Goal: Task Accomplishment & Management: Complete application form

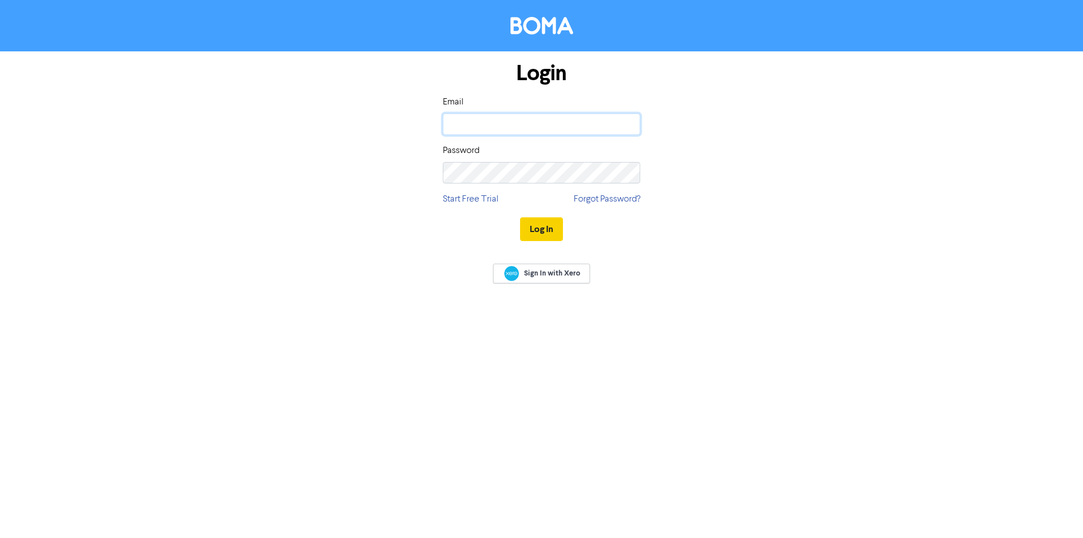
type input "[PERSON_NAME][EMAIL_ADDRESS][DOMAIN_NAME]"
click at [539, 225] on button "Log In" at bounding box center [541, 229] width 43 height 24
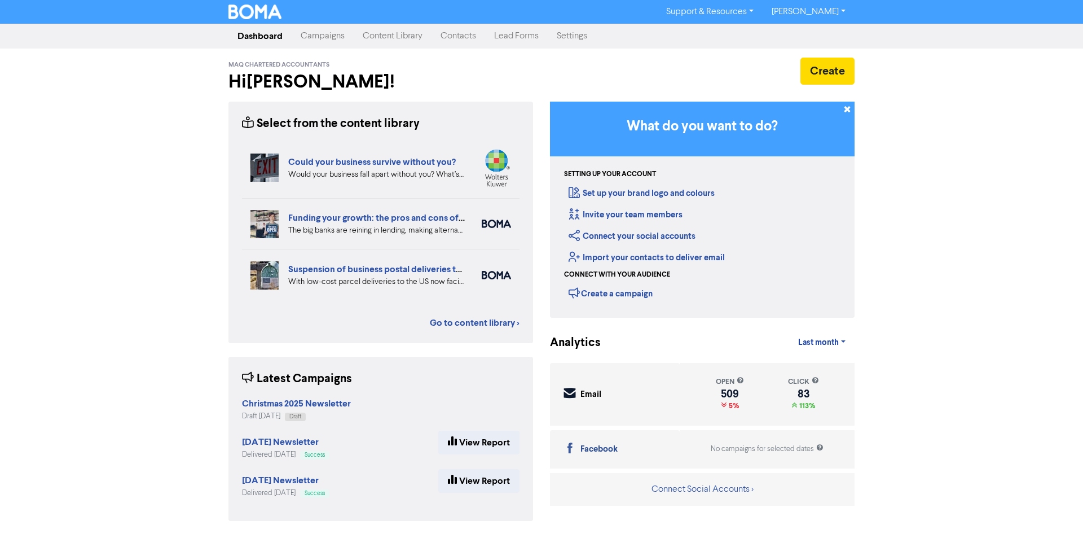
click at [457, 39] on link "Contacts" at bounding box center [459, 36] width 54 height 23
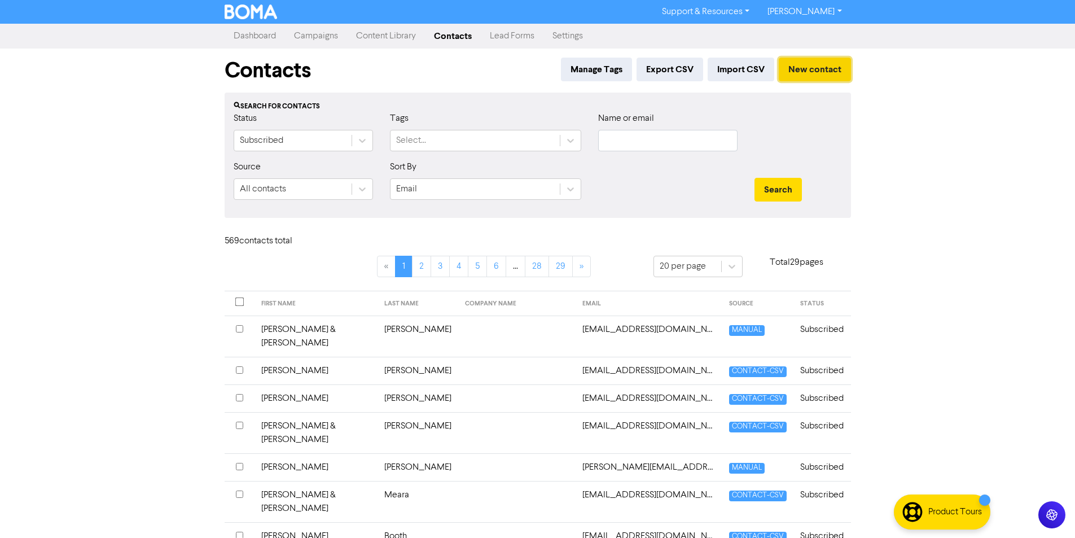
click at [813, 72] on button "New contact" at bounding box center [814, 70] width 72 height 24
click at [649, 144] on input "text" at bounding box center [667, 140] width 139 height 21
type input "[PERSON_NAME]"
click at [754, 178] on button "Search" at bounding box center [777, 190] width 47 height 24
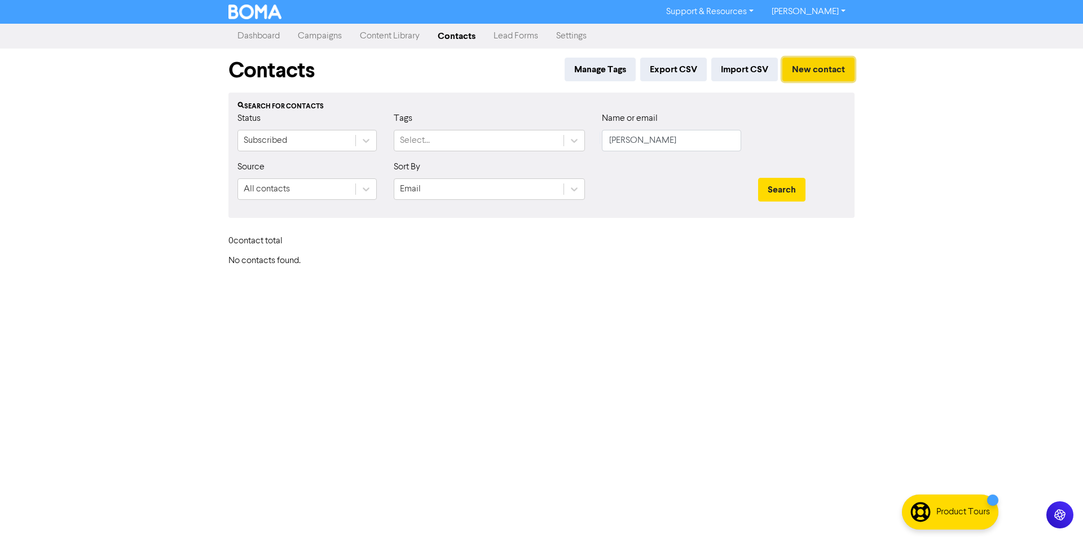
click at [811, 69] on button "New contact" at bounding box center [818, 70] width 72 height 24
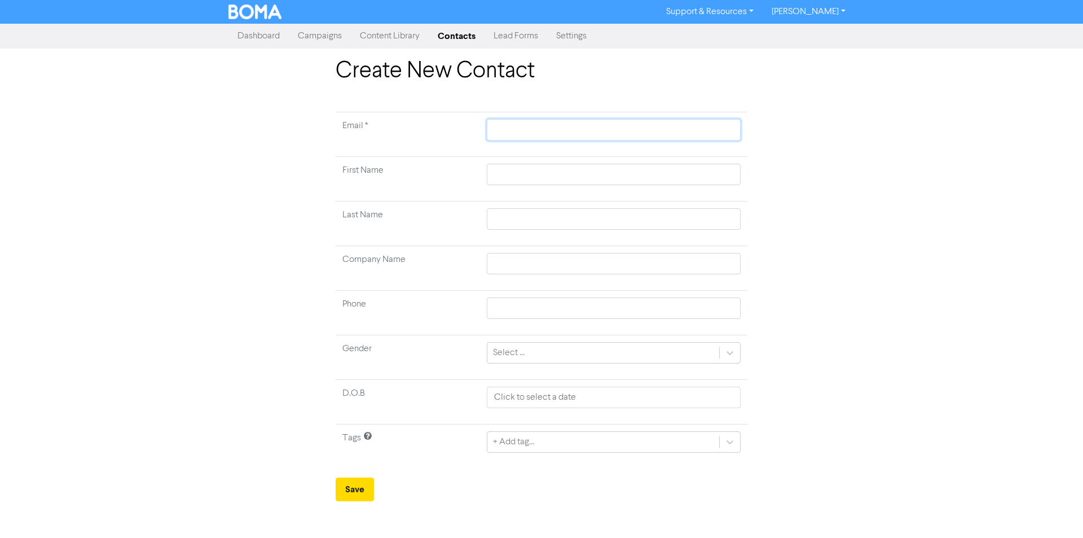
click at [513, 131] on input "text" at bounding box center [614, 129] width 254 height 21
type input "j"
type input "jn"
type input "jnf"
type input "jnf."
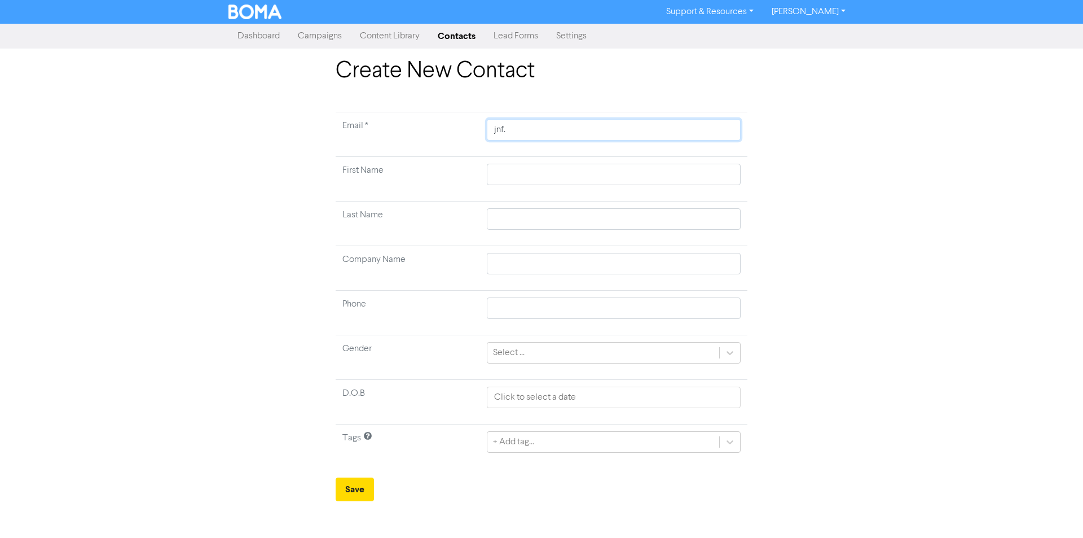
type input "jnf.b"
type input "[DOMAIN_NAME]"
type input "jnf.[PERSON_NAME]"
type input "jnf.barre"
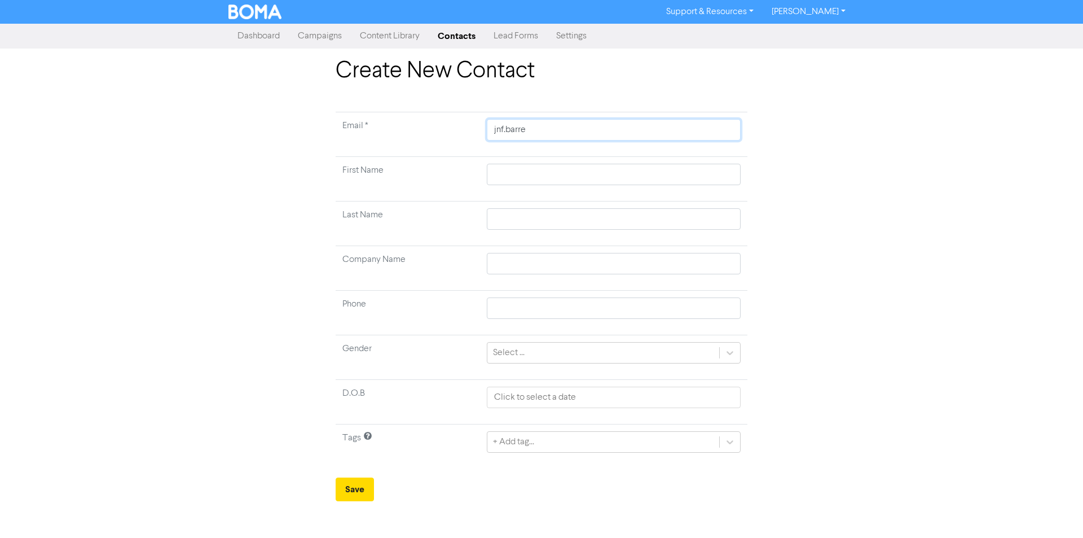
type input "jnf.barret"
type input "jnf.[PERSON_NAME]"
type input "jnf.[PERSON_NAME]@"
type input "jnf.[PERSON_NAME]@g"
type input "jnf.[PERSON_NAME]@gm"
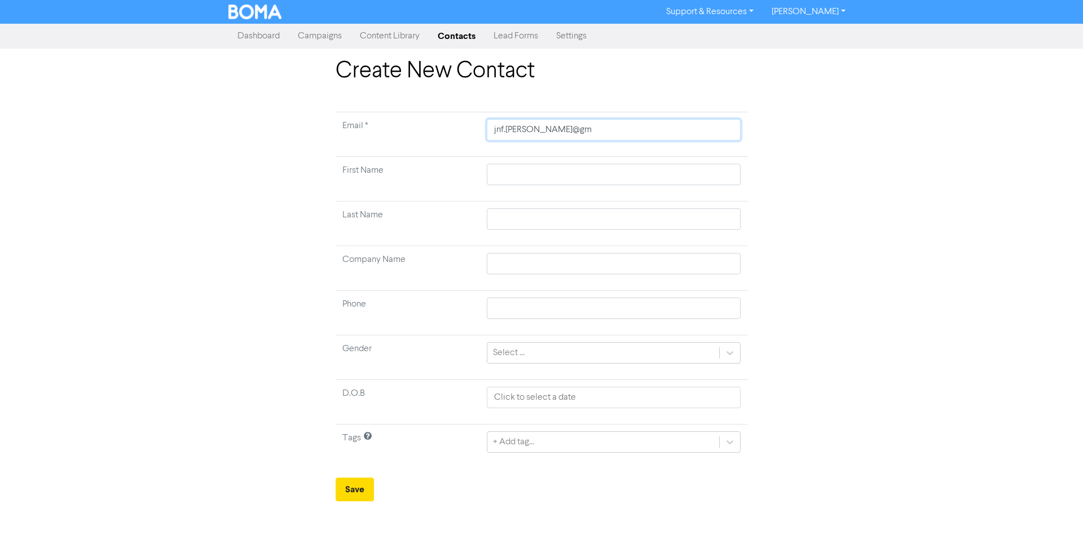
type input "jnf.[PERSON_NAME]@gma"
type input "jnf.[PERSON_NAME]@gmai"
type input "[EMAIL_ADDRESS][PERSON_NAME]"
type input "[EMAIL_ADDRESS][PERSON_NAME]."
type input "jnf.[PERSON_NAME]@gmail.c"
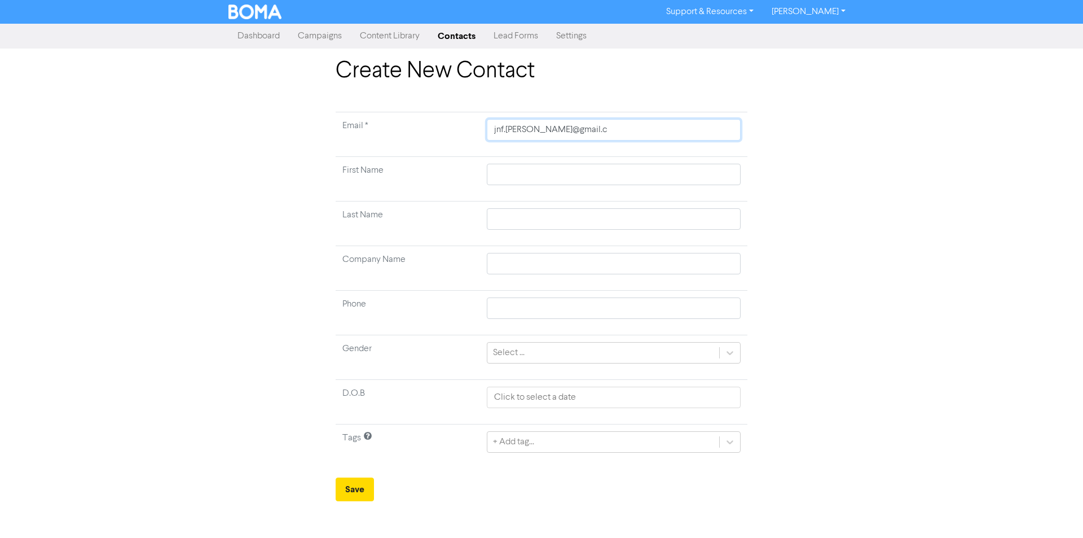
type input "[EMAIL_ADDRESS][PERSON_NAME][DOMAIN_NAME]"
click at [520, 174] on input "text" at bounding box center [614, 174] width 254 height 21
type input "J"
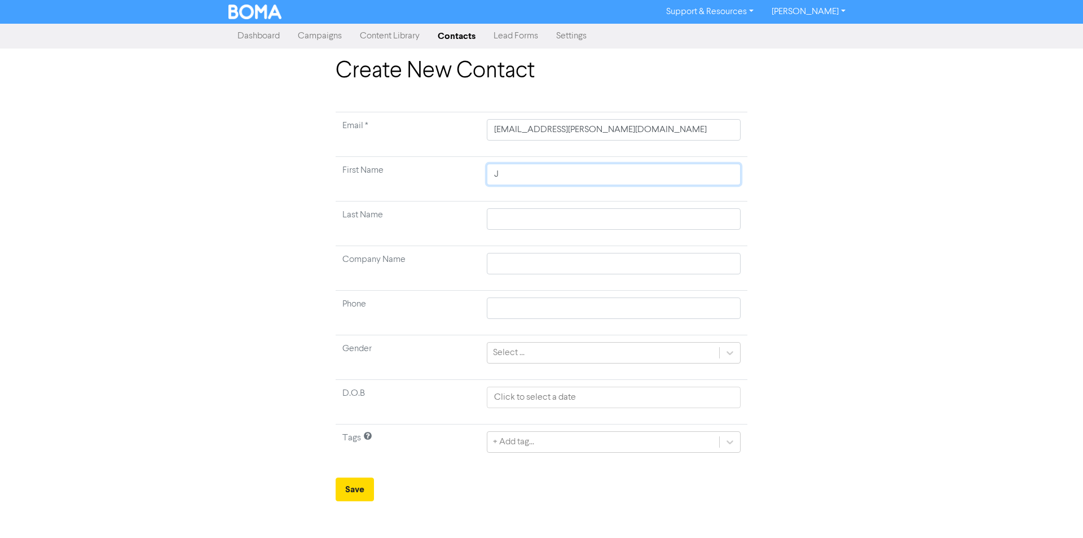
type input "[PERSON_NAME]"
type input "Jam"
type input "[PERSON_NAME]"
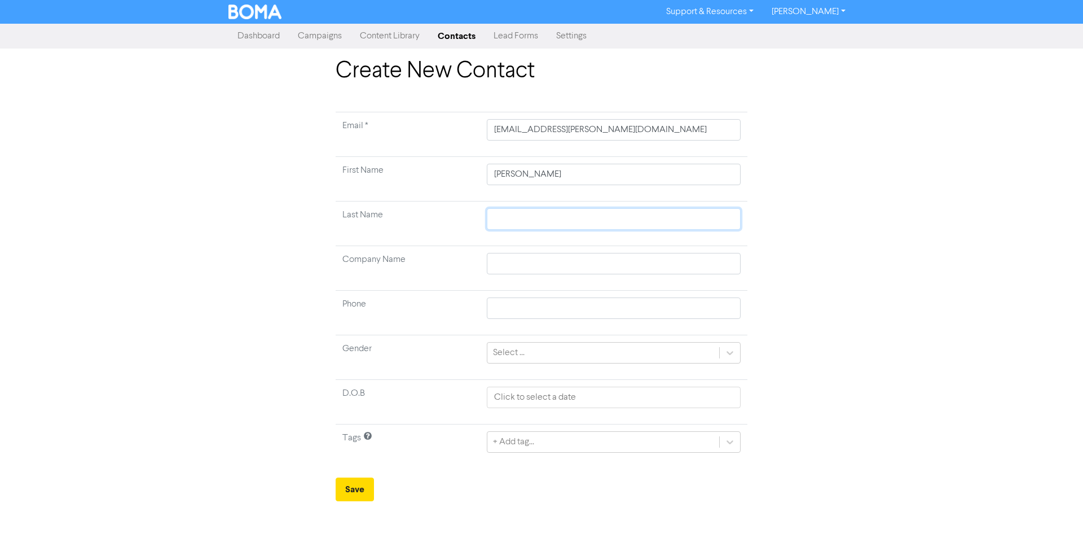
drag, startPoint x: 517, startPoint y: 222, endPoint x: 536, endPoint y: 221, distance: 19.2
click at [517, 222] on input "text" at bounding box center [614, 218] width 254 height 21
type input "B"
type input "Ba"
type input "Bar"
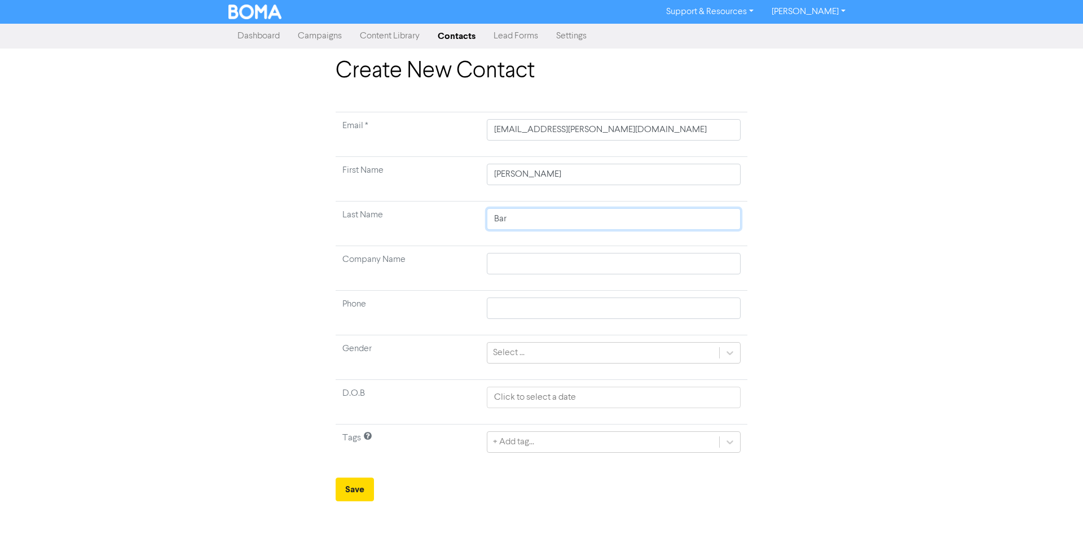
type input "[PERSON_NAME]"
type input "Barre"
type input "Barret"
type input "[PERSON_NAME]"
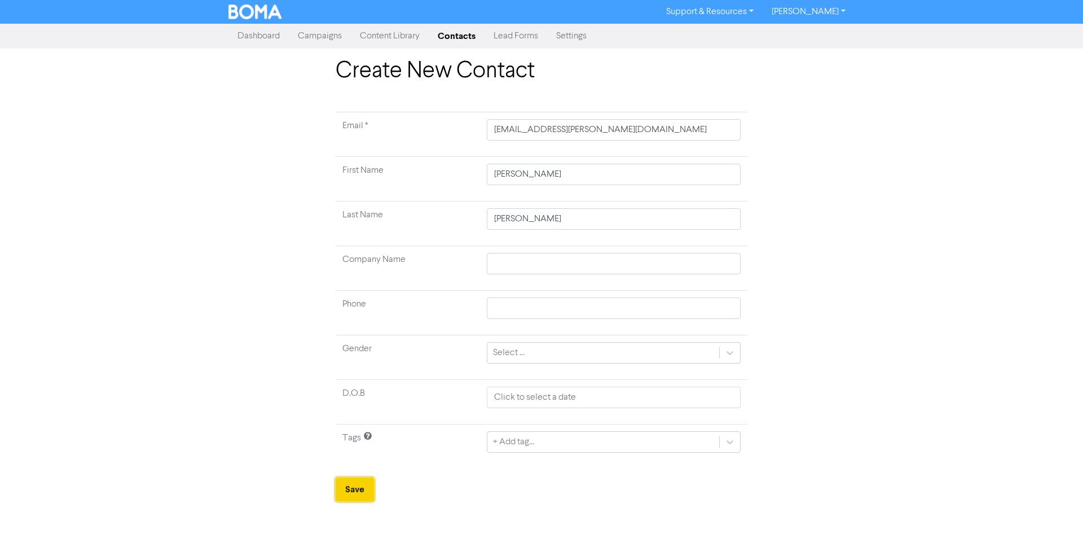
click at [359, 495] on button "Save" at bounding box center [355, 489] width 38 height 24
